Goal: Information Seeking & Learning: Learn about a topic

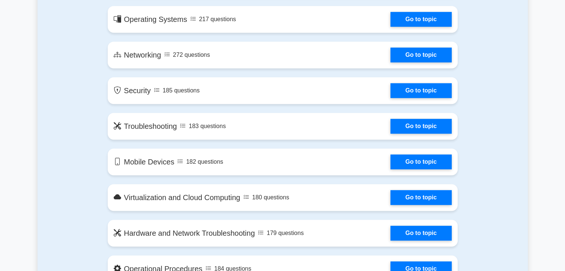
scroll to position [483, 0]
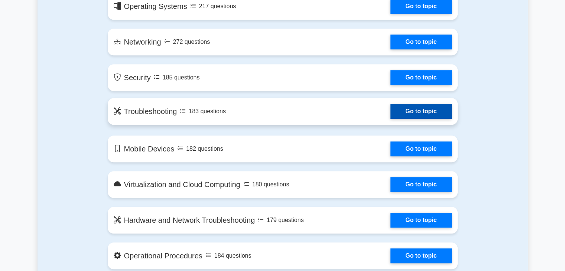
click at [403, 115] on link "Go to topic" at bounding box center [420, 111] width 61 height 15
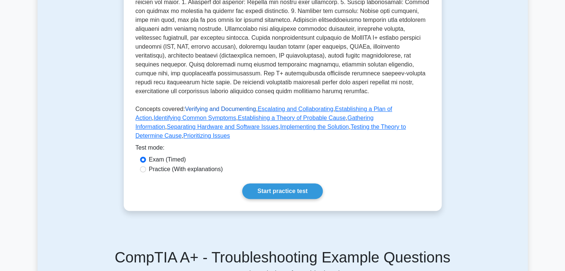
scroll to position [297, 0]
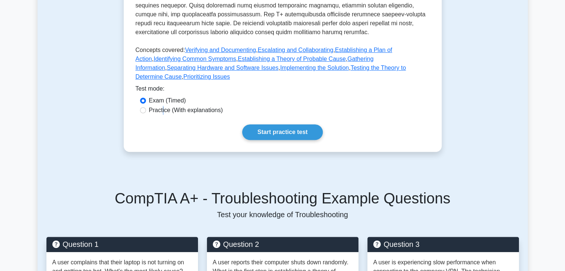
click at [163, 106] on label "Practice (With explanations)" at bounding box center [186, 110] width 74 height 9
click at [146, 107] on input "Practice (With explanations)" at bounding box center [143, 110] width 6 height 6
radio input "true"
click at [280, 125] on link "Start practice test" at bounding box center [282, 132] width 81 height 16
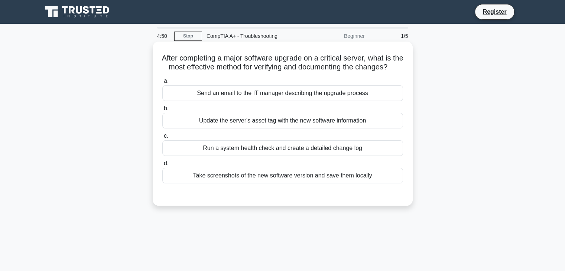
click at [215, 184] on div "Take screenshots of the new software version and save them locally" at bounding box center [282, 176] width 241 height 16
click at [162, 166] on input "d. Take screenshots of the new software version and save them locally" at bounding box center [162, 163] width 0 height 5
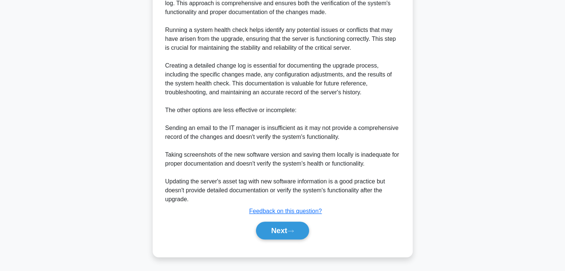
scroll to position [241, 0]
click at [274, 233] on button "Next" at bounding box center [282, 231] width 53 height 18
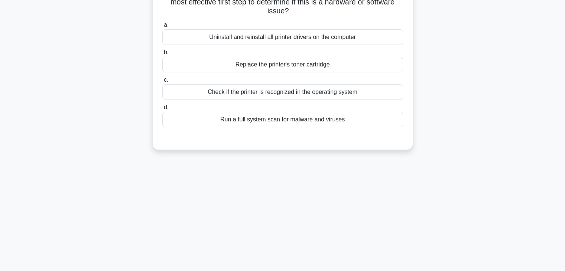
scroll to position [0, 0]
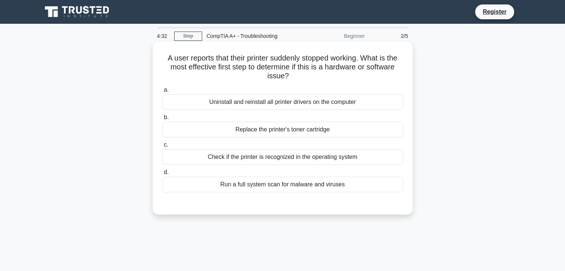
click at [292, 156] on div "Check if the printer is recognized in the operating system" at bounding box center [282, 157] width 241 height 16
click at [162, 147] on input "c. Check if the printer is recognized in the operating system" at bounding box center [162, 145] width 0 height 5
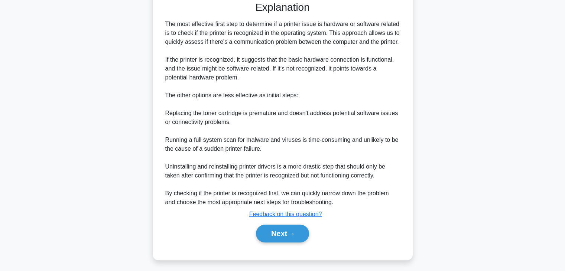
scroll to position [204, 0]
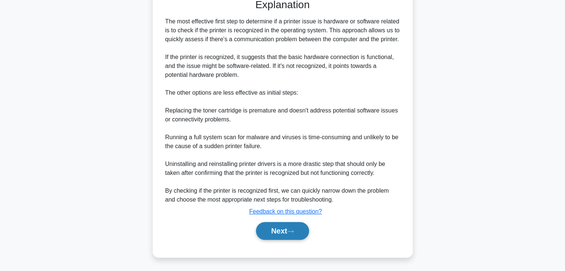
click at [282, 231] on button "Next" at bounding box center [282, 231] width 53 height 18
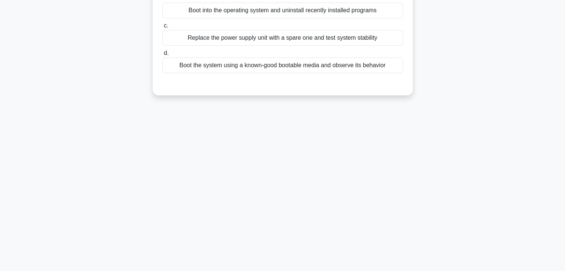
scroll to position [19, 0]
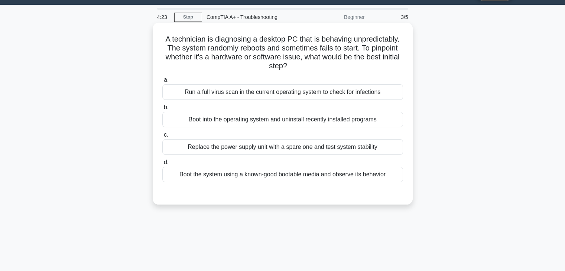
click at [264, 158] on label "d. Boot the system using a known-good bootable media and observe its behavior" at bounding box center [282, 170] width 241 height 25
click at [162, 160] on input "d. Boot the system using a known-good bootable media and observe its behavior" at bounding box center [162, 162] width 0 height 5
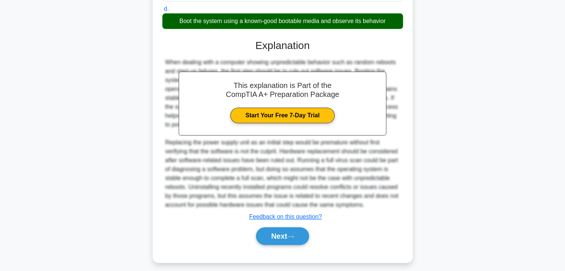
scroll to position [178, 0]
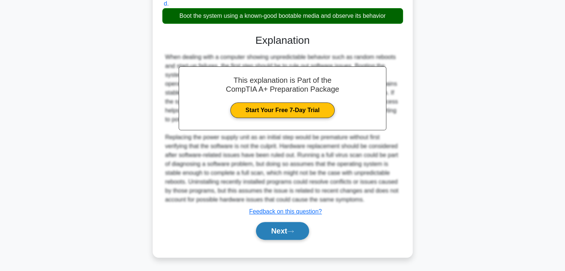
click at [278, 229] on button "Next" at bounding box center [282, 231] width 53 height 18
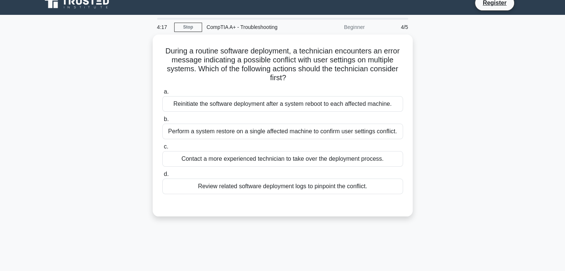
scroll to position [0, 0]
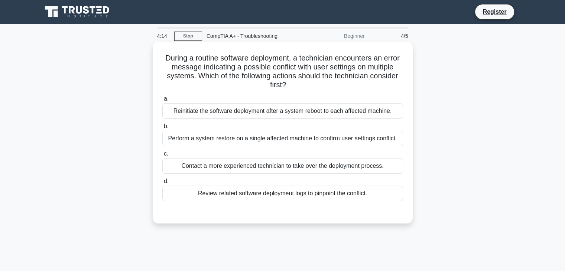
click at [291, 139] on div "Perform a system restore on a single affected machine to confirm user settings …" at bounding box center [282, 139] width 241 height 16
click at [162, 129] on input "b. Perform a system restore on a single affected machine to confirm user settin…" at bounding box center [162, 126] width 0 height 5
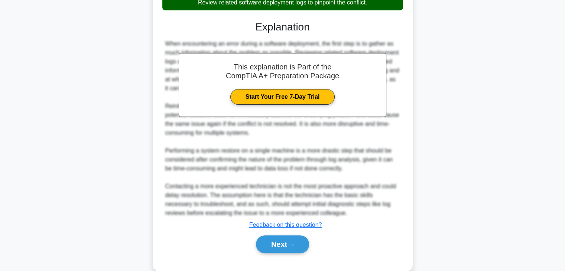
scroll to position [214, 0]
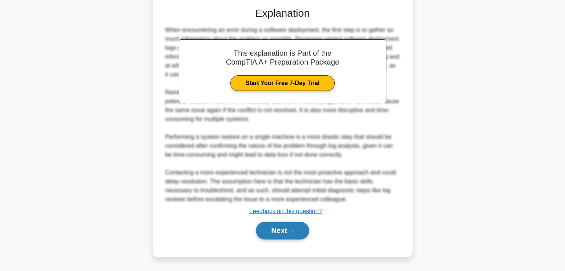
click at [290, 235] on button "Next" at bounding box center [282, 231] width 53 height 18
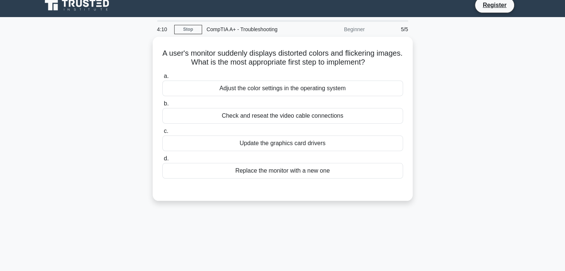
scroll to position [0, 0]
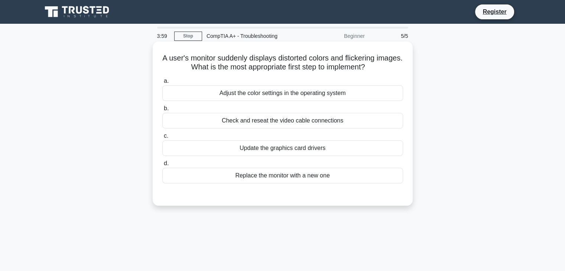
click at [294, 149] on div "Update the graphics card drivers" at bounding box center [282, 148] width 241 height 16
click at [162, 139] on input "c. Update the graphics card drivers" at bounding box center [162, 136] width 0 height 5
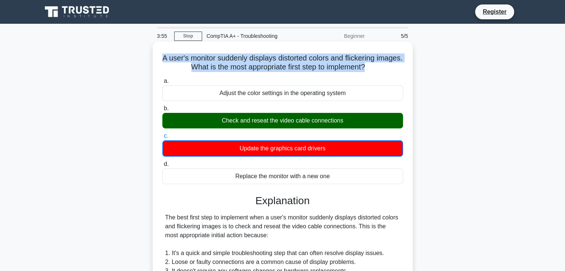
drag, startPoint x: 382, startPoint y: 68, endPoint x: 173, endPoint y: 58, distance: 208.6
click at [156, 59] on div "A user's monitor suddenly displays distorted colors and flickering images. What…" at bounding box center [283, 261] width 254 height 433
copy h5 "A user's monitor suddenly displays distorted colors and flickering images. What…"
drag, startPoint x: 217, startPoint y: 95, endPoint x: 357, endPoint y: 96, distance: 140.0
click at [357, 96] on div "Adjust the color settings in the operating system" at bounding box center [282, 93] width 241 height 16
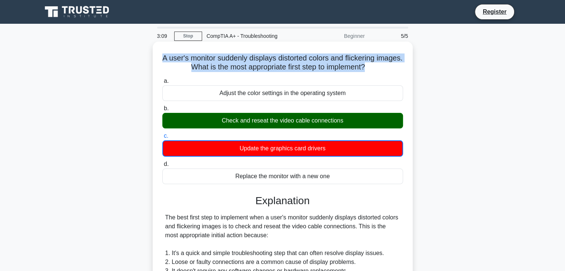
copy div "Adjust the color settings in the operating system"
drag, startPoint x: 202, startPoint y: 119, endPoint x: 345, endPoint y: 117, distance: 143.0
click at [345, 117] on div "Check and reseat the video cable connections" at bounding box center [282, 121] width 241 height 16
copy div "Check and reseat the video cable connections"
drag, startPoint x: 230, startPoint y: 150, endPoint x: 301, endPoint y: 153, distance: 71.0
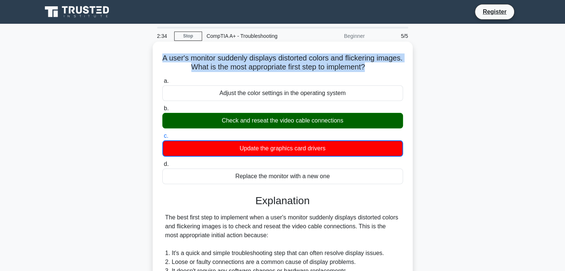
click at [340, 150] on div "Update the graphics card drivers" at bounding box center [282, 148] width 241 height 16
copy div "Update the graphics card drivers"
drag, startPoint x: 223, startPoint y: 177, endPoint x: 336, endPoint y: 174, distance: 113.3
click at [336, 174] on div "Replace the monitor with a new one" at bounding box center [282, 177] width 241 height 16
copy div "Replace the monitor with a new one"
